Goal: Use online tool/utility: Utilize a website feature to perform a specific function

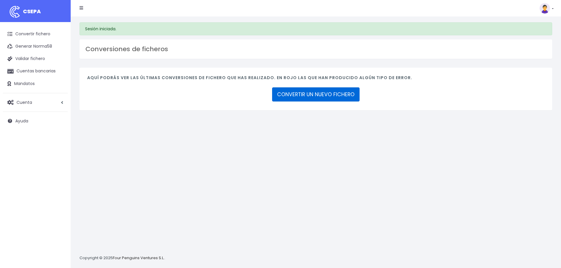
click at [340, 94] on link "CONVERTIR UN NUEVO FICHERO" at bounding box center [315, 94] width 87 height 14
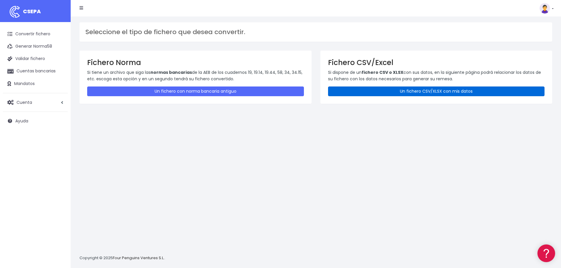
click at [472, 91] on link "Un fichero CSV/XLSX con mis datos" at bounding box center [436, 92] width 217 height 10
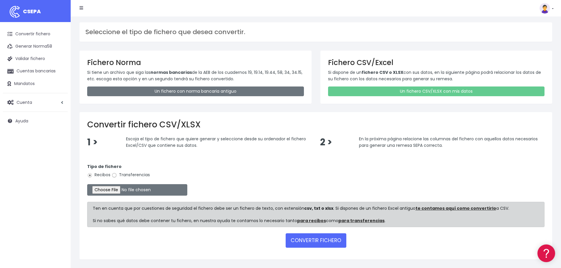
click at [114, 175] on input "Transferencias" at bounding box center [114, 175] width 5 height 5
radio input "true"
click at [105, 186] on input "file" at bounding box center [137, 189] width 100 height 11
type input "C:\fakepath\SEPA FILE 225 PR 100625.xlsx"
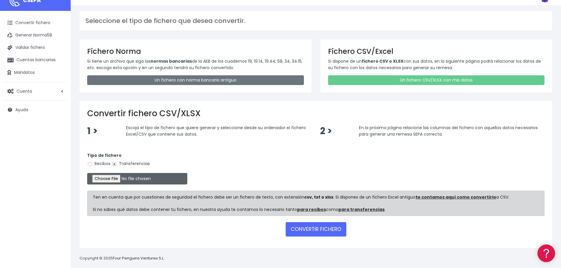
scroll to position [17, 0]
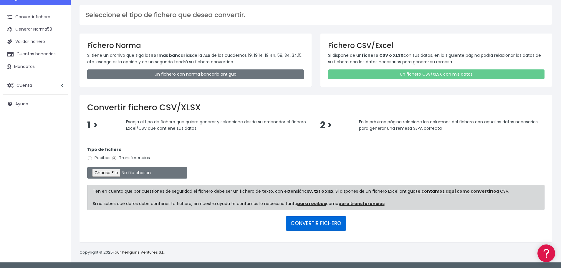
click at [310, 223] on button "CONVERTIR FICHERO" at bounding box center [316, 223] width 61 height 14
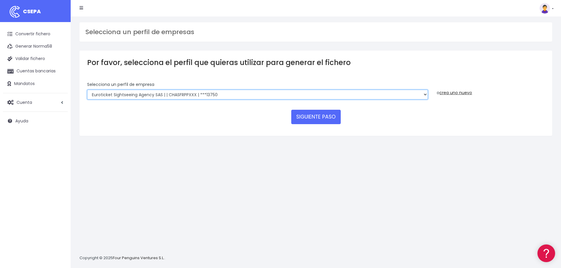
click at [414, 95] on select "Walks Agency Limited | IE3340316GH000 | CHASIE4LXXX | ***09227 Devour Spain SL …" at bounding box center [257, 95] width 341 height 10
select select "1820"
click at [87, 90] on select "Walks Agency Limited | IE3340316GH000 | CHASIE4LXXX | ***09227 Devour Spain SL …" at bounding box center [257, 95] width 341 height 10
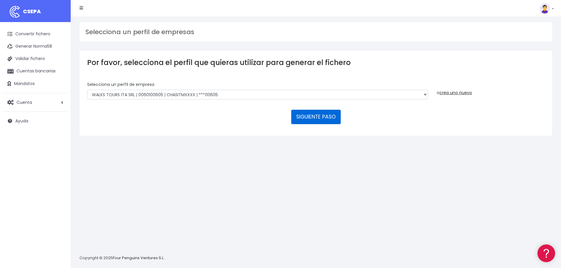
click at [324, 113] on button "SIGUIENTE PASO" at bounding box center [315, 117] width 49 height 14
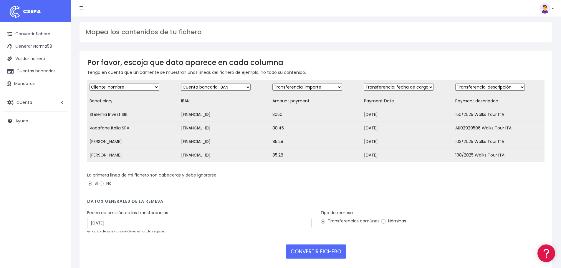
click at [383, 224] on input "Nóminas" at bounding box center [383, 221] width 5 height 5
radio input "true"
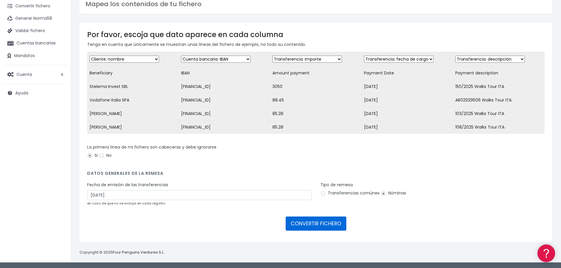
scroll to position [32, 0]
click at [334, 223] on button "CONVERTIR FICHERO" at bounding box center [316, 224] width 61 height 14
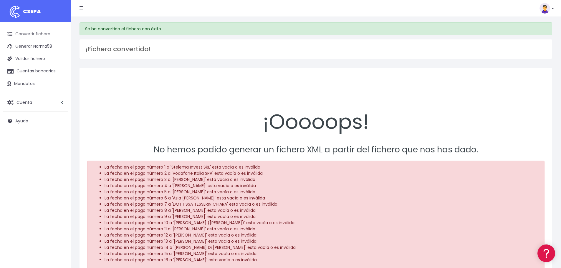
click at [33, 33] on link "Convertir fichero" at bounding box center [35, 34] width 65 height 12
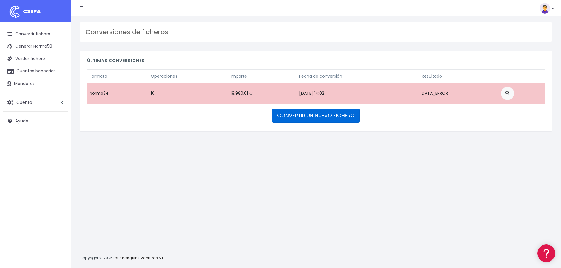
click at [312, 118] on link "CONVERTIR UN NUEVO FICHERO" at bounding box center [315, 116] width 87 height 14
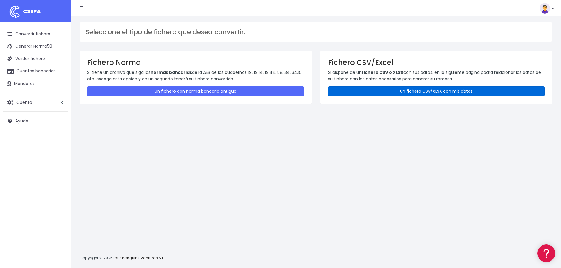
click at [370, 92] on link "Un fichero CSV/XLSX con mis datos" at bounding box center [436, 92] width 217 height 10
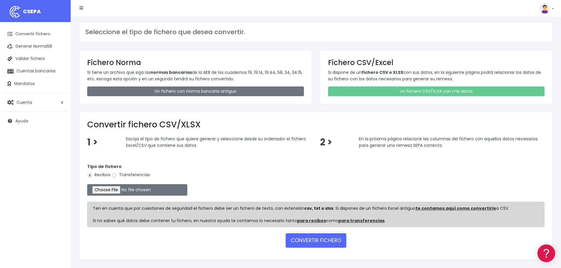
click at [119, 175] on label "Transferencias" at bounding box center [131, 175] width 38 height 6
click at [117, 175] on input "Transferencias" at bounding box center [114, 175] width 5 height 5
radio input "true"
click at [112, 190] on input "file" at bounding box center [137, 189] width 100 height 11
type input "C:\fakepath\SEPA FILE 225 PR 100625.xlsx"
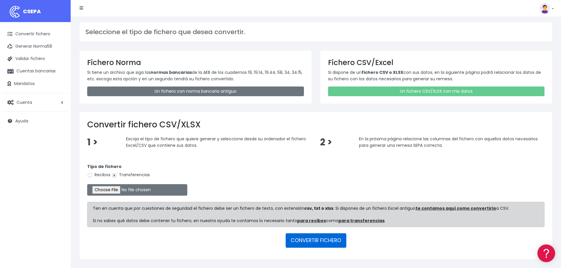
click at [321, 240] on button "CONVERTIR FICHERO" at bounding box center [316, 240] width 61 height 14
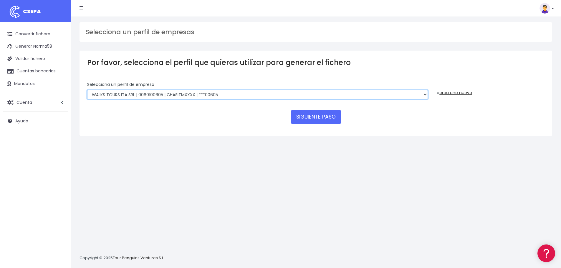
click at [188, 93] on select "Walks Agency Limited | IE3340316GH000 | CHASIE4LXXX | ***09227 Devour Spain SL …" at bounding box center [257, 95] width 341 height 10
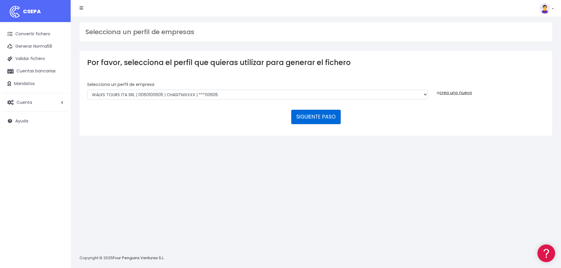
click at [303, 113] on button "SIGUIENTE PASO" at bounding box center [315, 117] width 49 height 14
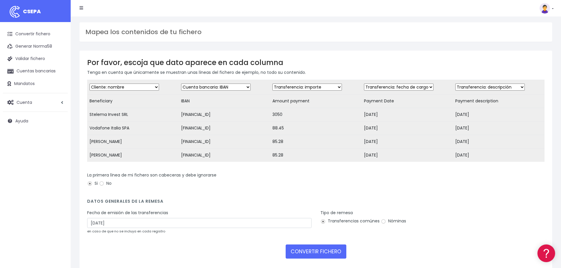
click at [386, 224] on label "Nóminas" at bounding box center [393, 221] width 25 height 6
click at [386, 224] on input "Nóminas" at bounding box center [383, 221] width 5 height 5
radio input "true"
click at [323, 255] on button "CONVERTIR FICHERO" at bounding box center [316, 252] width 61 height 14
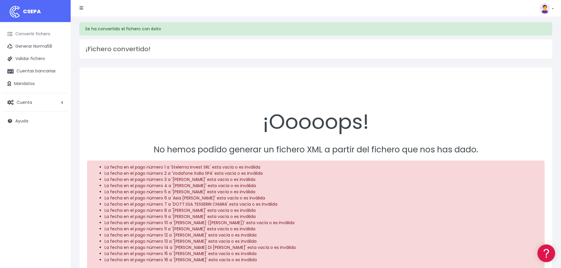
click at [33, 32] on link "Convertir fichero" at bounding box center [35, 34] width 65 height 12
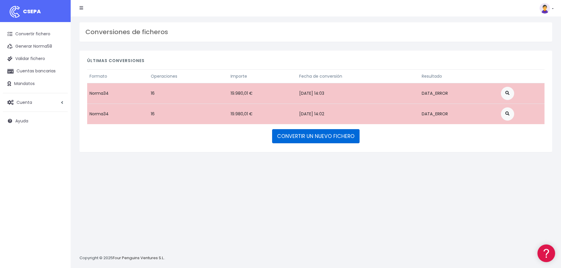
click at [314, 138] on link "CONVERTIR UN NUEVO FICHERO" at bounding box center [315, 136] width 87 height 14
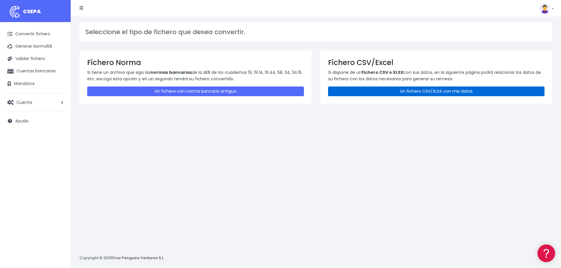
click at [430, 90] on link "Un fichero CSV/XLSX con mis datos" at bounding box center [436, 92] width 217 height 10
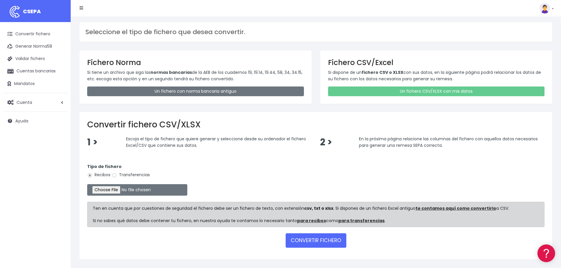
click at [135, 170] on div "Tipo de fichero Recibos Transferencias" at bounding box center [315, 172] width 457 height 16
click at [134, 173] on label "Transferencias" at bounding box center [131, 175] width 38 height 6
click at [117, 173] on input "Transferencias" at bounding box center [114, 175] width 5 height 5
radio input "true"
click at [115, 188] on input "file" at bounding box center [137, 189] width 100 height 11
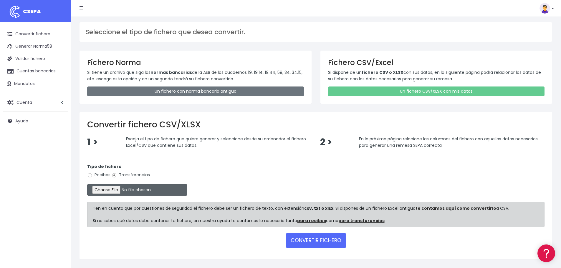
type input "C:\fakepath\SEPA FILE 225 PR 100625.xlsx"
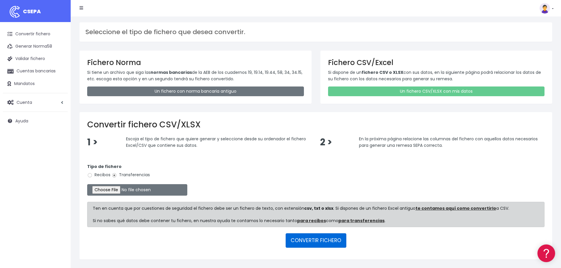
click at [312, 240] on button "CONVERTIR FICHERO" at bounding box center [316, 240] width 61 height 14
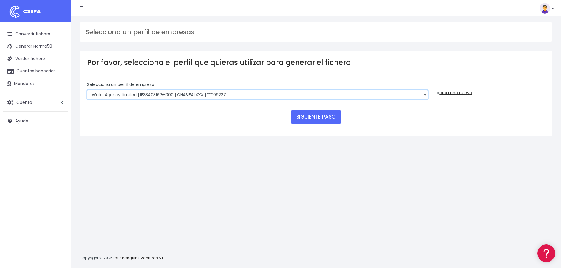
click at [323, 92] on select "Walks Agency Limited | IE3340316GH000 | CHASIE4LXXX | ***09227 Devour Spain SL …" at bounding box center [257, 95] width 341 height 10
select select "1820"
click at [87, 90] on select "Walks Agency Limited | IE3340316GH000 | CHASIE4LXXX | ***09227 Devour Spain SL …" at bounding box center [257, 95] width 341 height 10
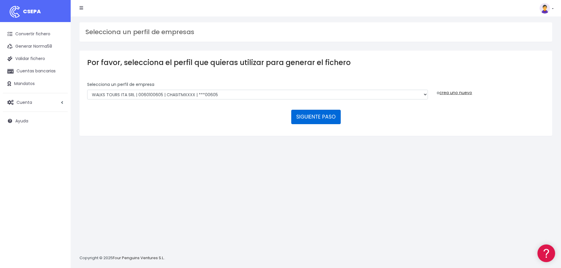
click at [300, 120] on button "SIGUIENTE PASO" at bounding box center [315, 117] width 49 height 14
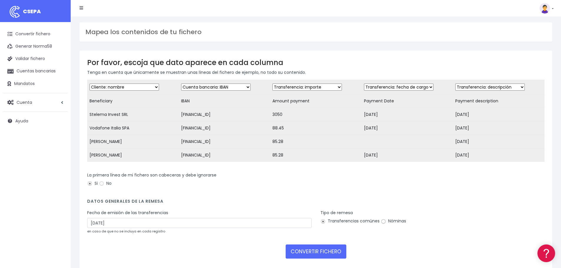
click at [381, 224] on input "Nóminas" at bounding box center [383, 221] width 5 height 5
radio input "true"
click at [324, 253] on button "CONVERTIR FICHERO" at bounding box center [316, 252] width 61 height 14
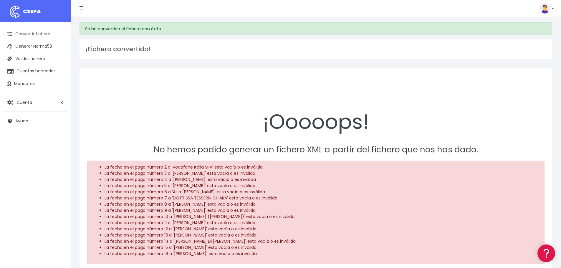
click at [31, 34] on link "Convertir fichero" at bounding box center [35, 34] width 65 height 12
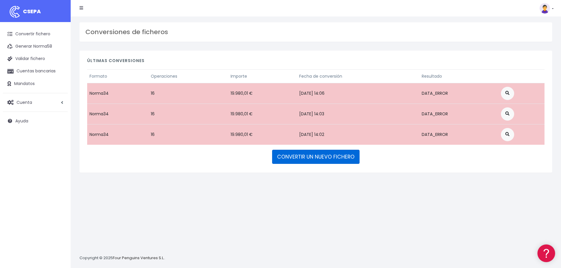
click at [332, 154] on link "CONVERTIR UN NUEVO FICHERO" at bounding box center [315, 157] width 87 height 14
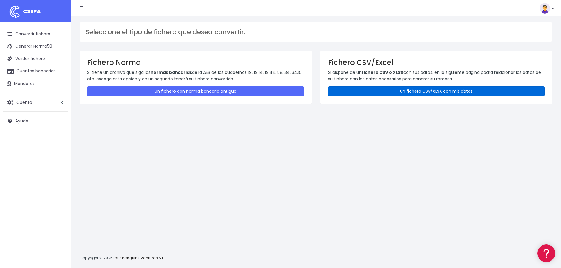
click at [359, 95] on link "Un fichero CSV/XLSX con mis datos" at bounding box center [436, 92] width 217 height 10
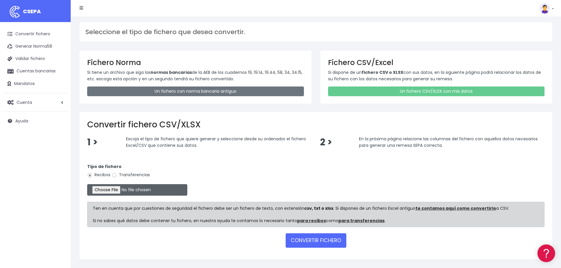
click at [113, 188] on input "file" at bounding box center [137, 189] width 100 height 11
click at [138, 173] on label "Transferencias" at bounding box center [131, 175] width 38 height 6
click at [117, 173] on input "Transferencias" at bounding box center [114, 175] width 5 height 5
radio input "true"
click at [111, 186] on input "file" at bounding box center [137, 189] width 100 height 11
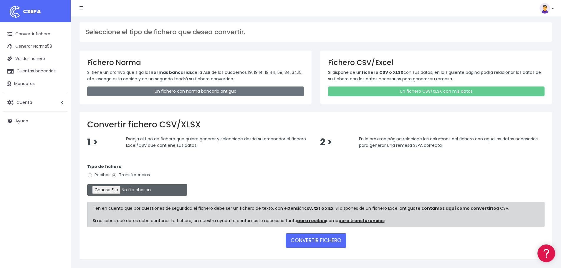
type input "C:\fakepath\SEPA FILE 225 PR 100825.xlsx"
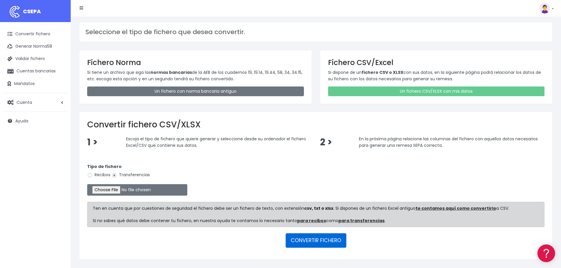
click at [314, 240] on button "CONVERTIR FICHERO" at bounding box center [316, 240] width 61 height 14
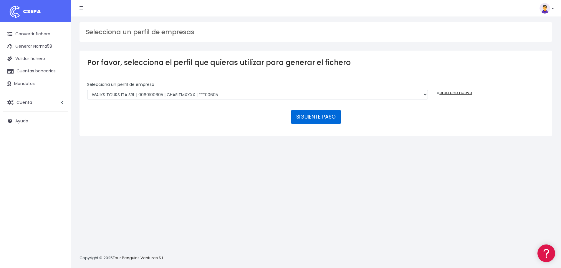
click at [309, 119] on button "SIGUIENTE PASO" at bounding box center [315, 117] width 49 height 14
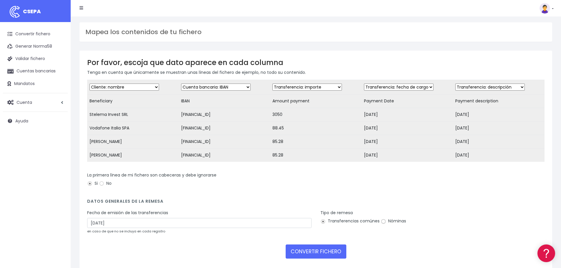
click at [382, 224] on input "Nóminas" at bounding box center [383, 221] width 5 height 5
radio input "true"
click at [319, 258] on button "CONVERTIR FICHERO" at bounding box center [316, 252] width 61 height 14
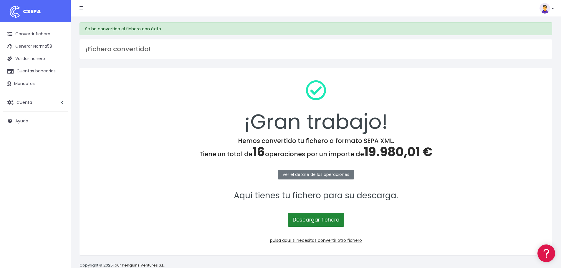
click at [321, 215] on link "Descargar fichero" at bounding box center [316, 220] width 57 height 14
click at [34, 33] on link "Convertir fichero" at bounding box center [35, 34] width 65 height 12
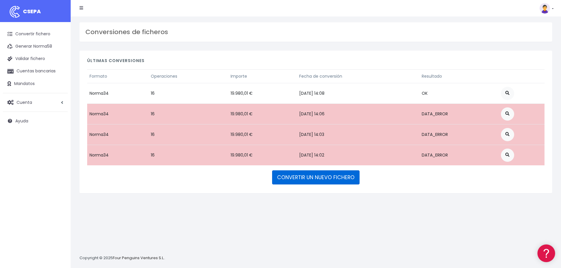
click at [314, 175] on link "CONVERTIR UN NUEVO FICHERO" at bounding box center [315, 177] width 87 height 14
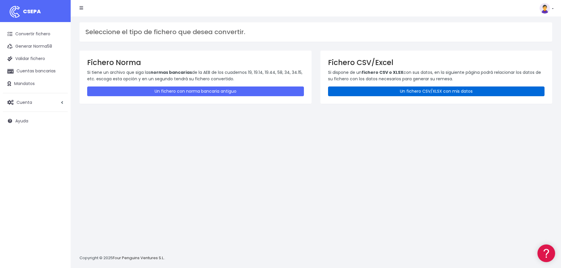
click at [390, 92] on link "Un fichero CSV/XLSX con mis datos" at bounding box center [436, 92] width 217 height 10
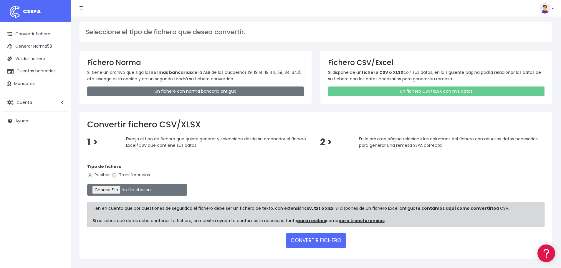
click at [115, 175] on input "Transferencias" at bounding box center [114, 175] width 5 height 5
radio input "true"
click at [110, 192] on input "file" at bounding box center [137, 189] width 100 height 11
type input "C:\fakepath\SEPA FILE (003) ITA Sep 25.xlsx"
click at [319, 238] on button "CONVERTIR FICHERO" at bounding box center [316, 240] width 61 height 14
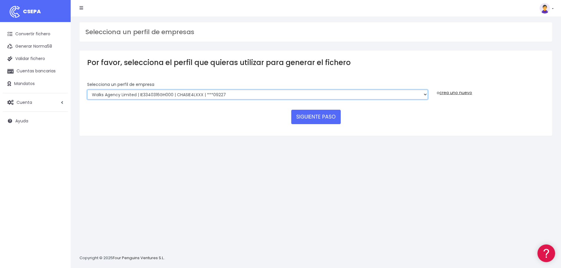
click at [358, 94] on select "Walks Agency Limited | IE3340316GH000 | CHASIE4LXXX | ***09227 Devour Spain SL …" at bounding box center [257, 95] width 341 height 10
select select "1820"
click at [87, 90] on select "Walks Agency Limited | IE3340316GH000 | CHASIE4LXXX | ***09227 Devour Spain SL …" at bounding box center [257, 95] width 341 height 10
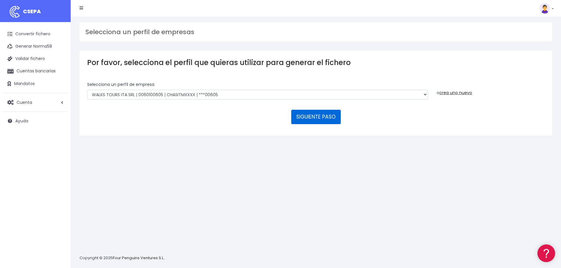
click at [316, 115] on button "SIGUIENTE PASO" at bounding box center [315, 117] width 49 height 14
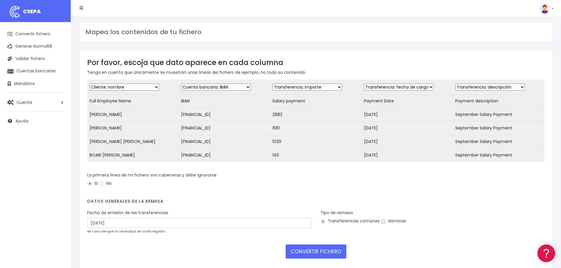
drag, startPoint x: 383, startPoint y: 227, endPoint x: 349, endPoint y: 248, distance: 39.8
click at [382, 224] on input "Nóminas" at bounding box center [383, 221] width 5 height 5
radio input "true"
click at [293, 257] on button "CONVERTIR FICHERO" at bounding box center [316, 252] width 61 height 14
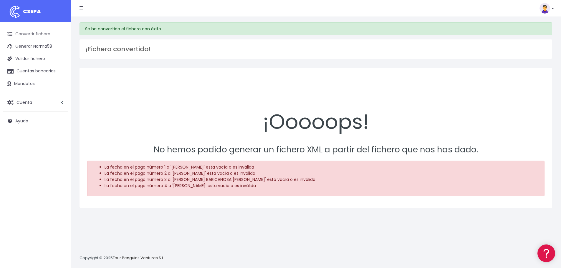
click at [34, 30] on link "Convertir fichero" at bounding box center [35, 34] width 65 height 12
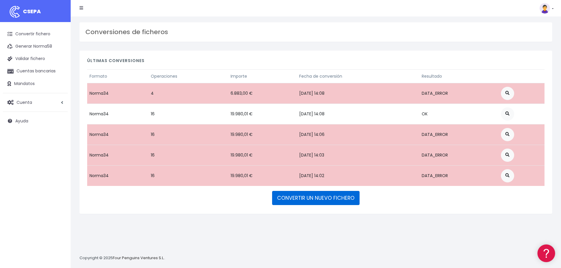
click at [330, 199] on link "CONVERTIR UN NUEVO FICHERO" at bounding box center [315, 198] width 87 height 14
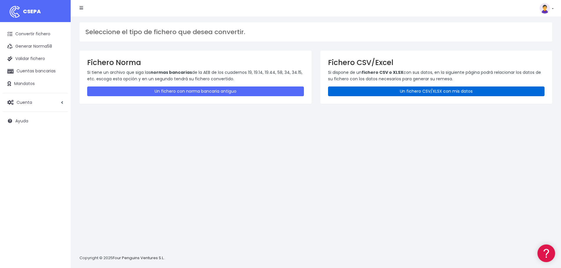
click at [362, 90] on link "Un fichero CSV/XLSX con mis datos" at bounding box center [436, 92] width 217 height 10
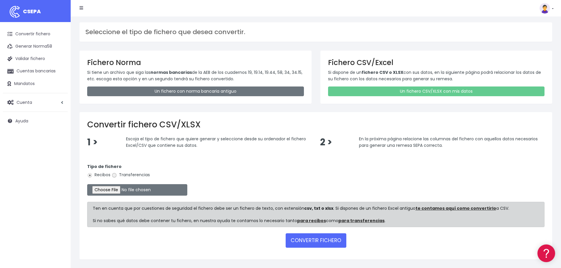
click at [114, 175] on input "Transferencias" at bounding box center [114, 175] width 5 height 5
radio input "true"
click at [108, 190] on input "file" at bounding box center [137, 189] width 100 height 11
type input "C:\fakepath\SEPA FILE (003) ITA Sep 25.xlsx"
click at [336, 241] on button "CONVERTIR FICHERO" at bounding box center [316, 240] width 61 height 14
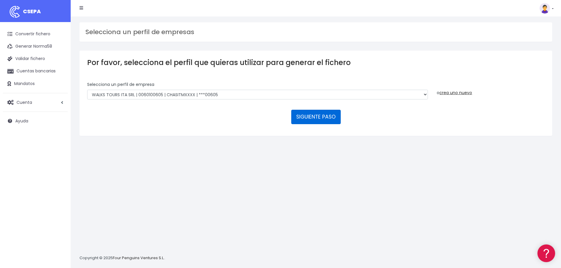
click at [309, 120] on button "SIGUIENTE PASO" at bounding box center [315, 117] width 49 height 14
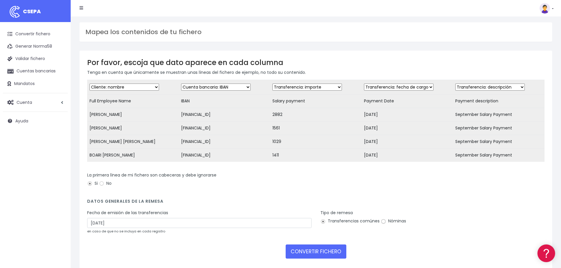
click at [383, 224] on input "Nóminas" at bounding box center [383, 221] width 5 height 5
radio input "true"
click at [320, 254] on button "CONVERTIR FICHERO" at bounding box center [316, 252] width 61 height 14
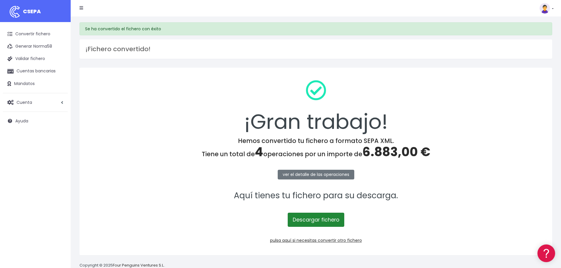
click at [311, 221] on link "Descargar fichero" at bounding box center [316, 220] width 57 height 14
